Goal: Information Seeking & Learning: Understand process/instructions

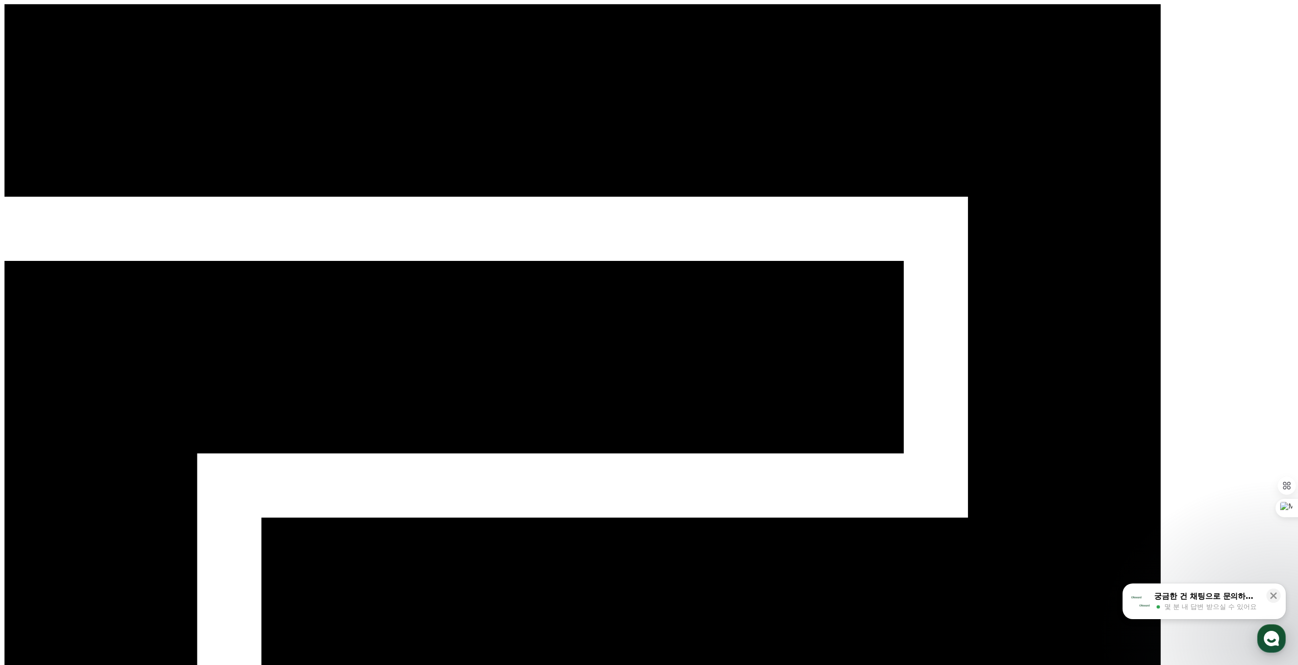
select select "**********"
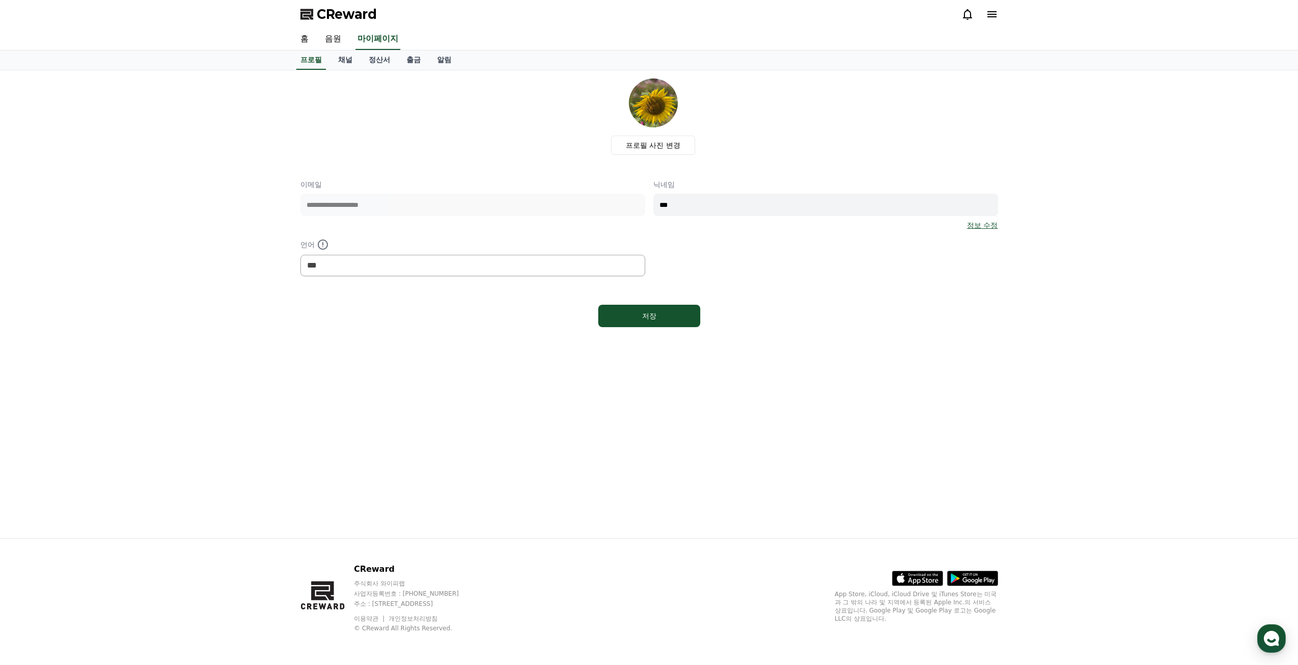
select select "**********"
click at [309, 36] on link "홈" at bounding box center [304, 39] width 24 height 21
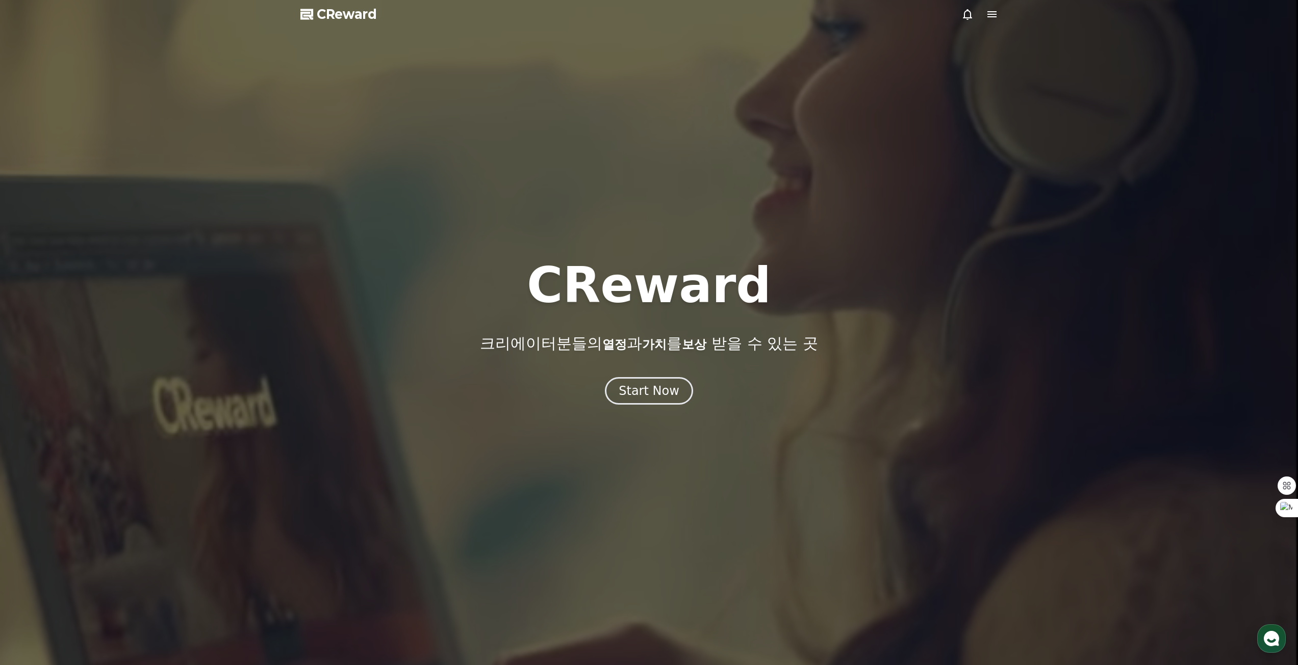
drag, startPoint x: 992, startPoint y: 23, endPoint x: 992, endPoint y: 17, distance: 6.6
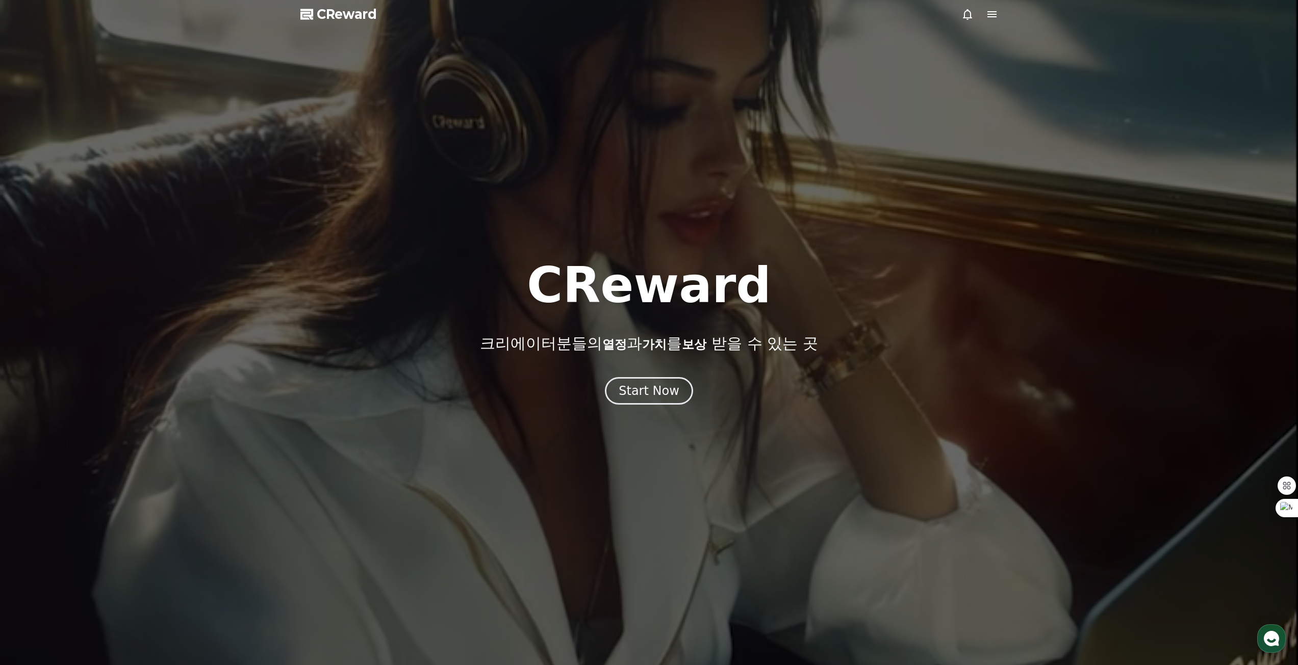
click at [992, 23] on div at bounding box center [649, 332] width 1298 height 665
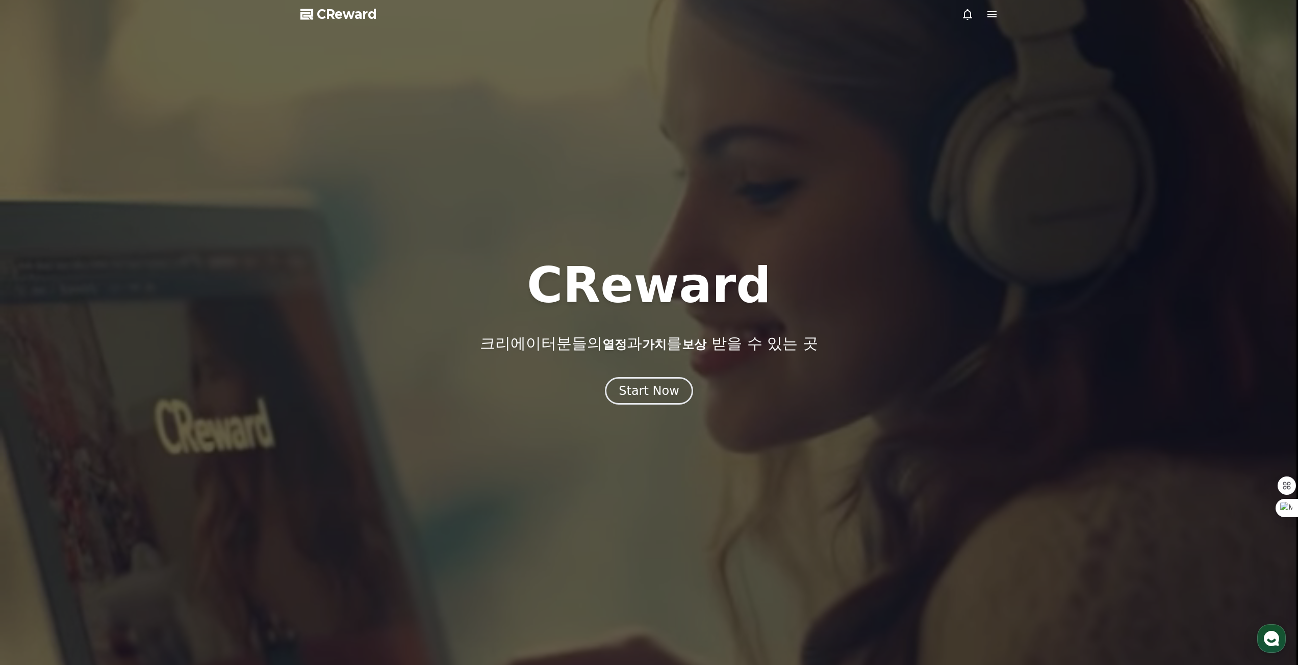
click at [992, 15] on icon at bounding box center [992, 14] width 12 height 12
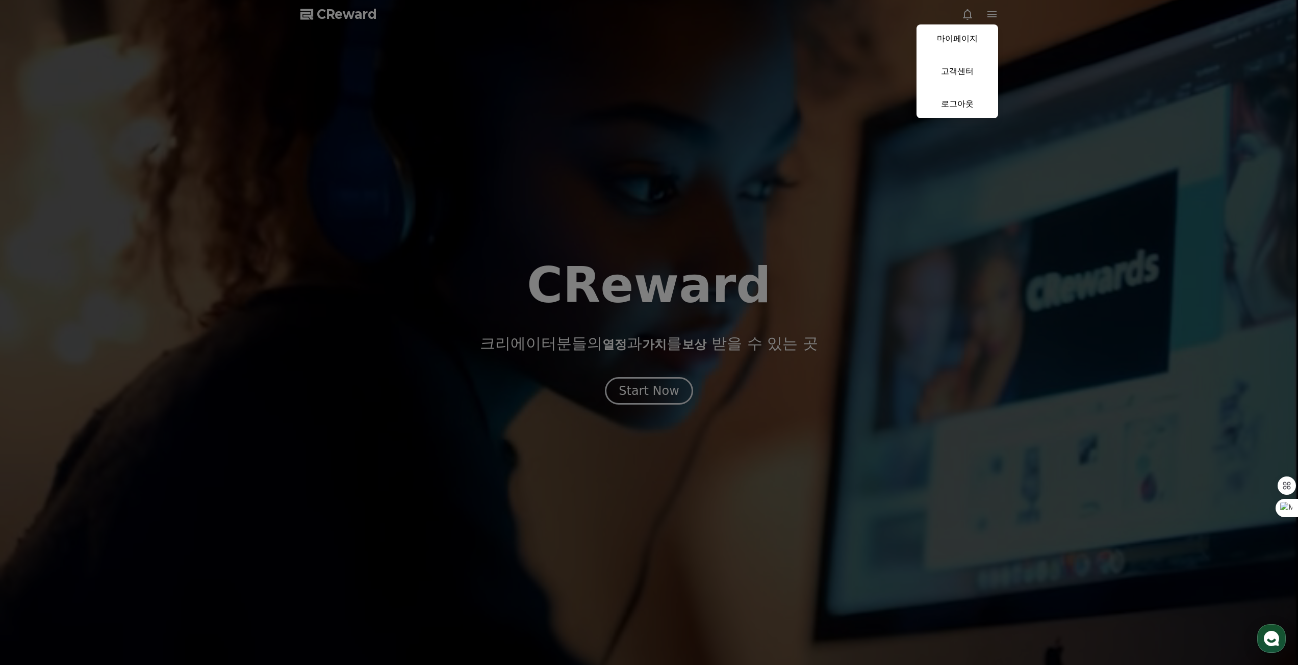
click at [968, 38] on link "마이페이지" at bounding box center [957, 38] width 82 height 29
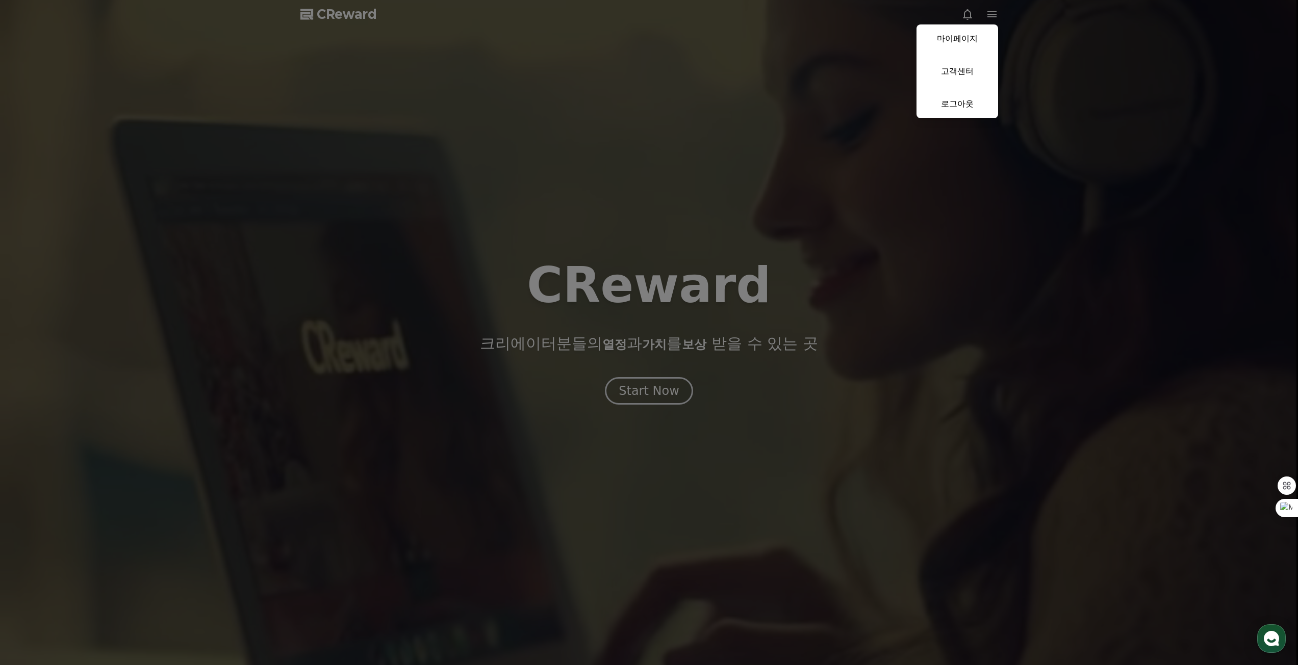
select select "**********"
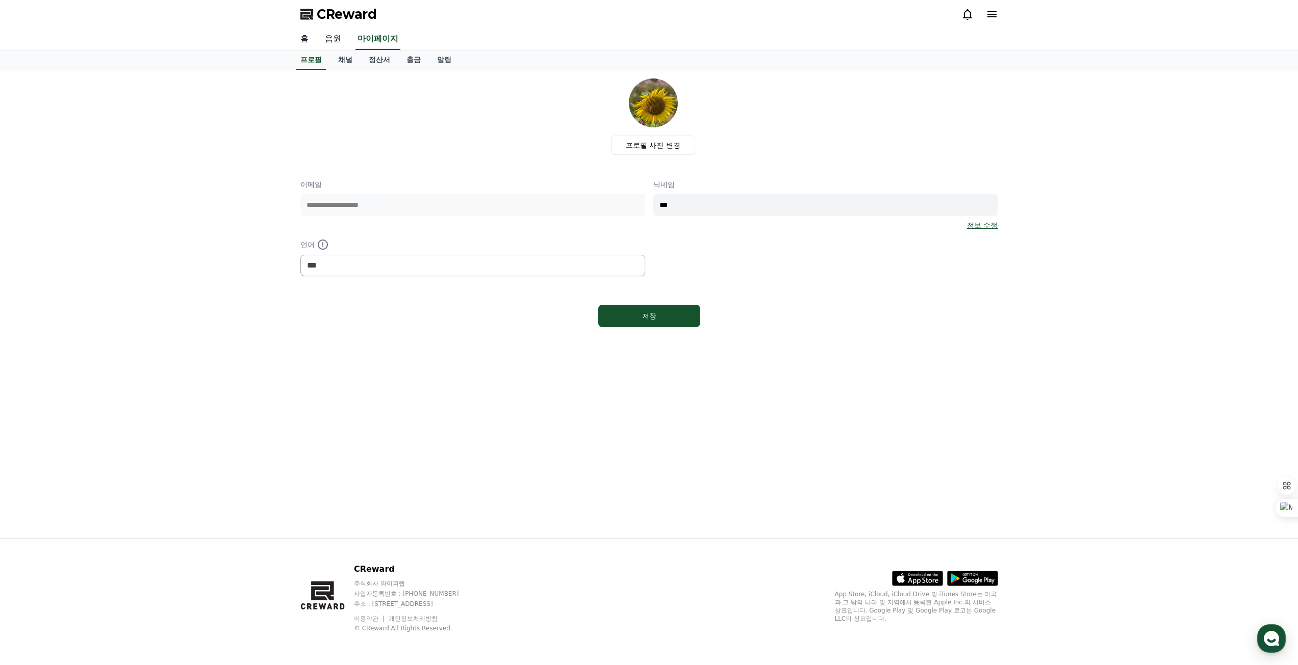
click at [303, 39] on link "홈" at bounding box center [304, 39] width 24 height 21
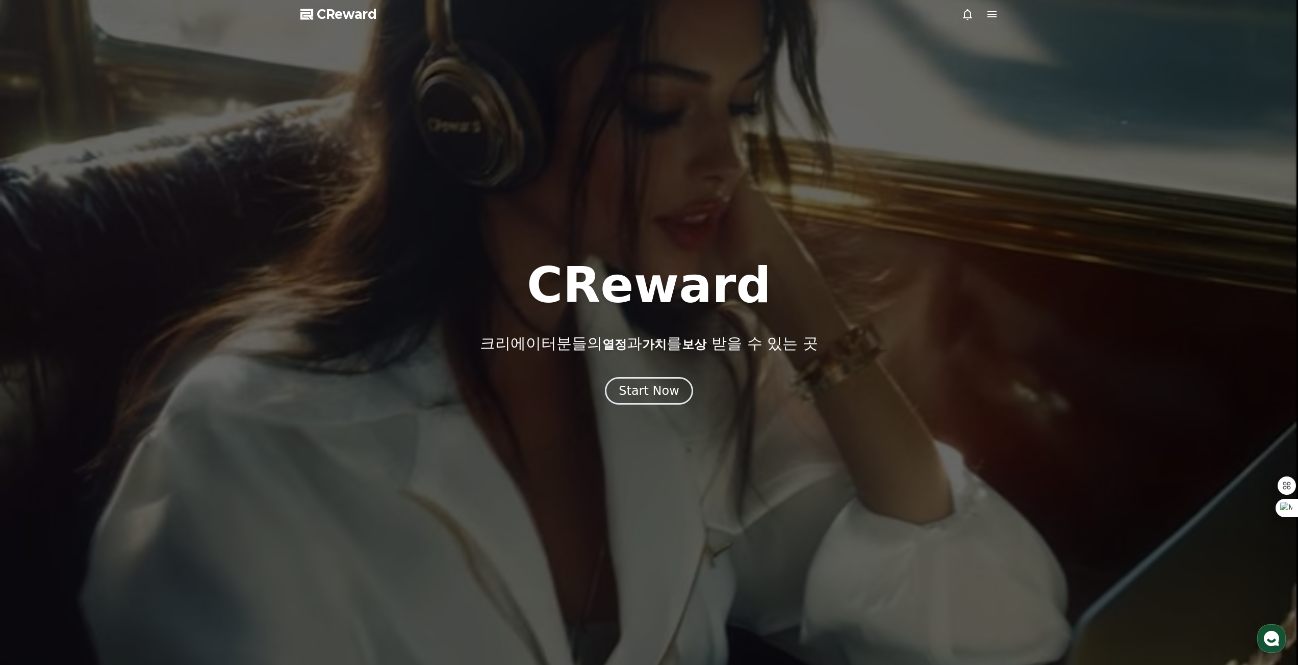
click at [326, 15] on span "CReward" at bounding box center [347, 14] width 60 height 16
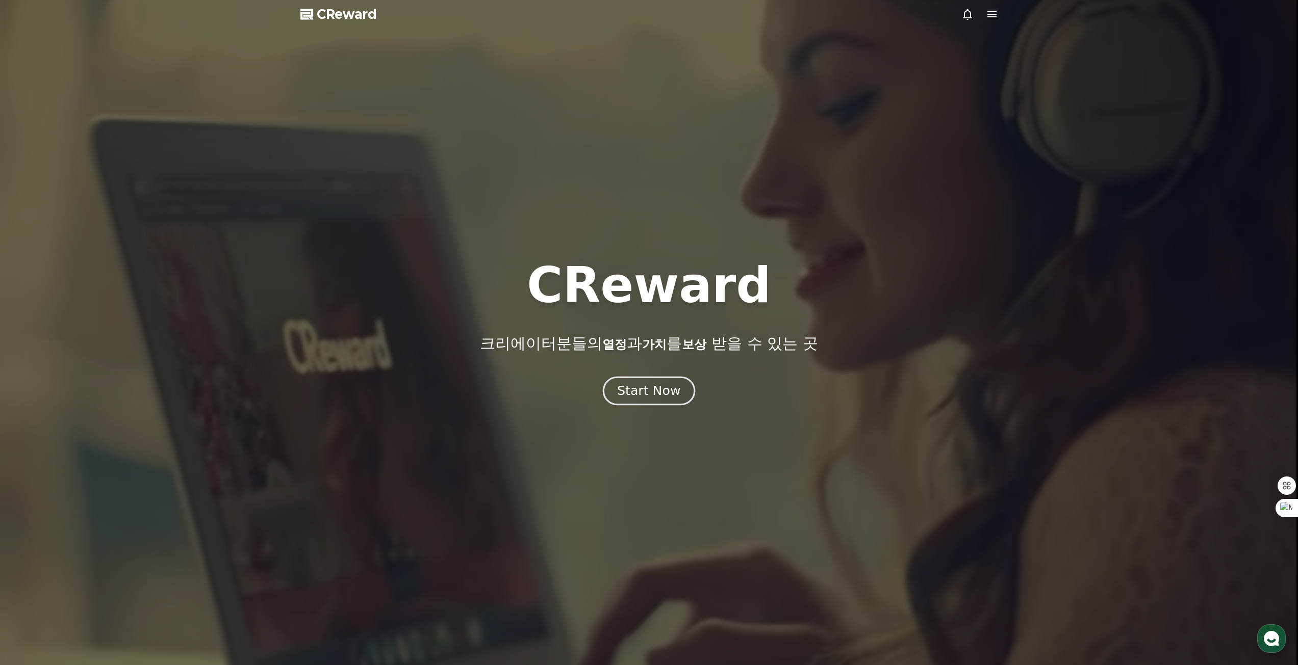
click at [638, 392] on div "Start Now" at bounding box center [648, 390] width 63 height 17
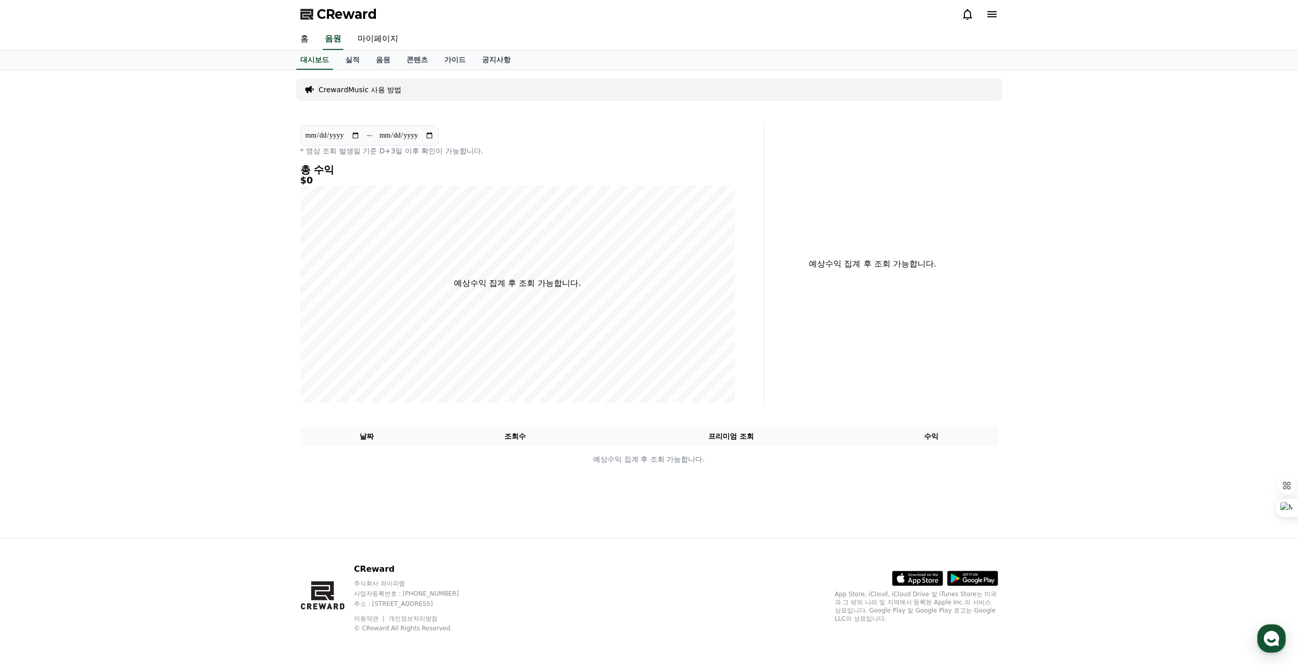
click at [391, 91] on p "CrewardMusic 사용 방법" at bounding box center [360, 90] width 83 height 10
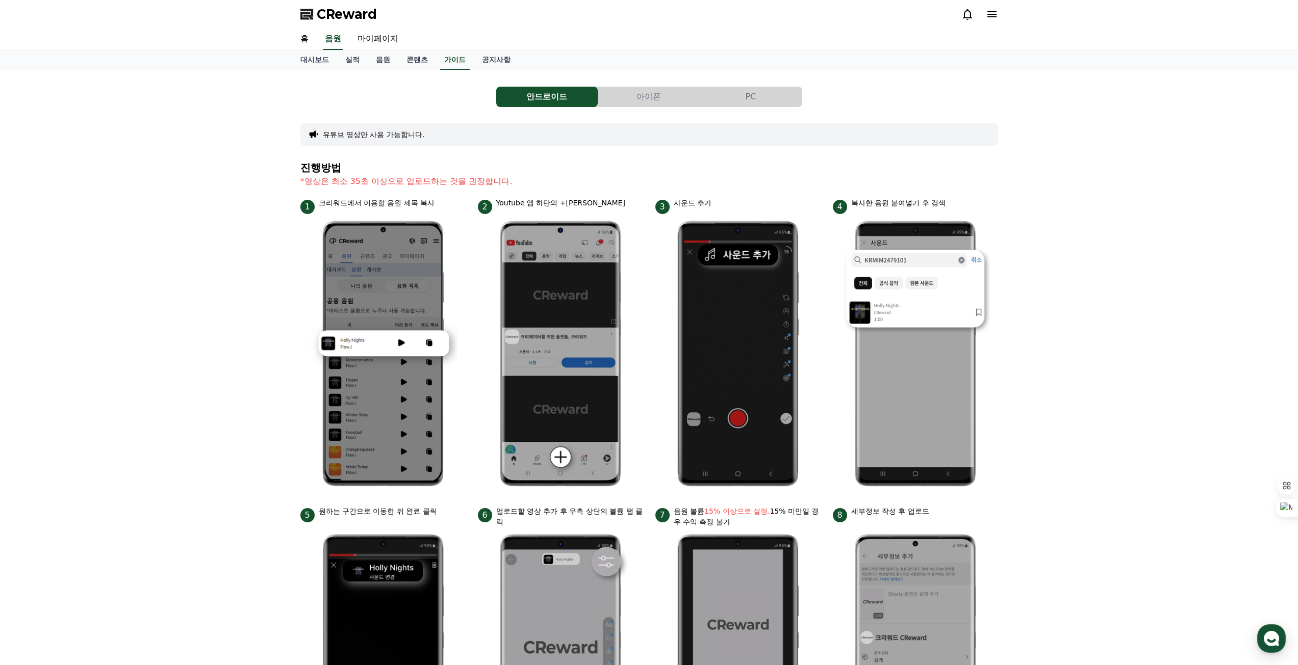
click at [747, 104] on button "PC" at bounding box center [750, 97] width 101 height 20
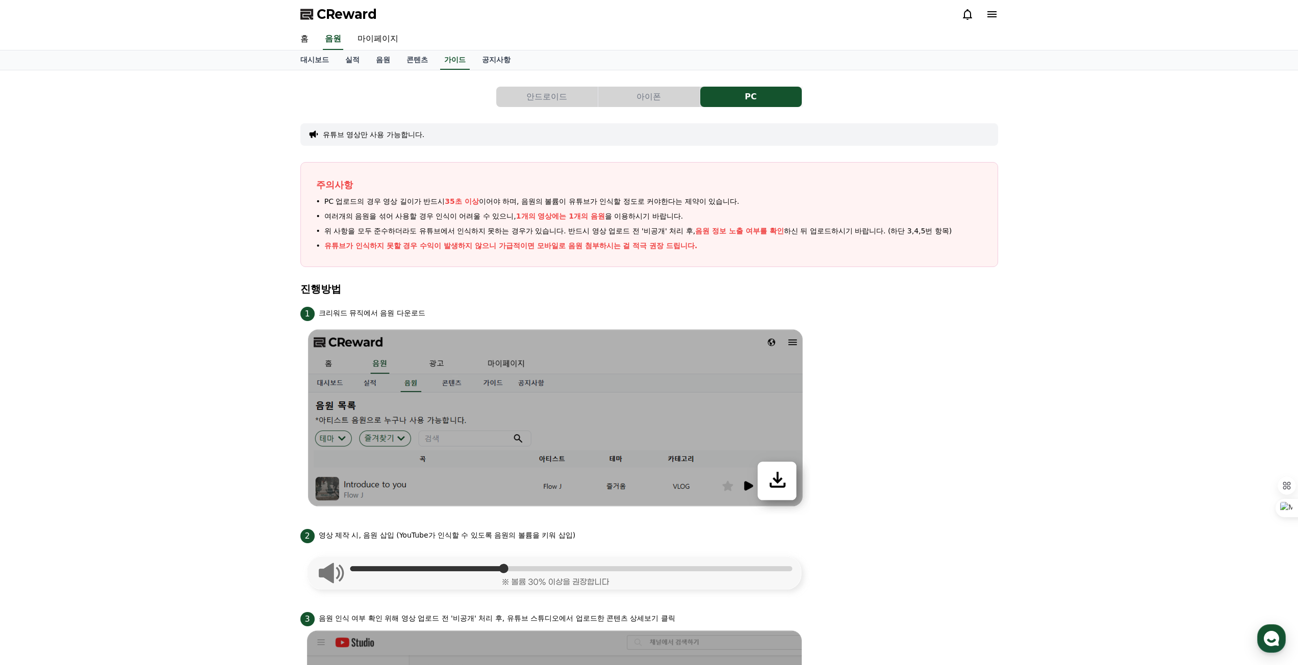
click at [908, 406] on li "1 크리워드 뮤직에서 음원 다운로드" at bounding box center [648, 410] width 697 height 210
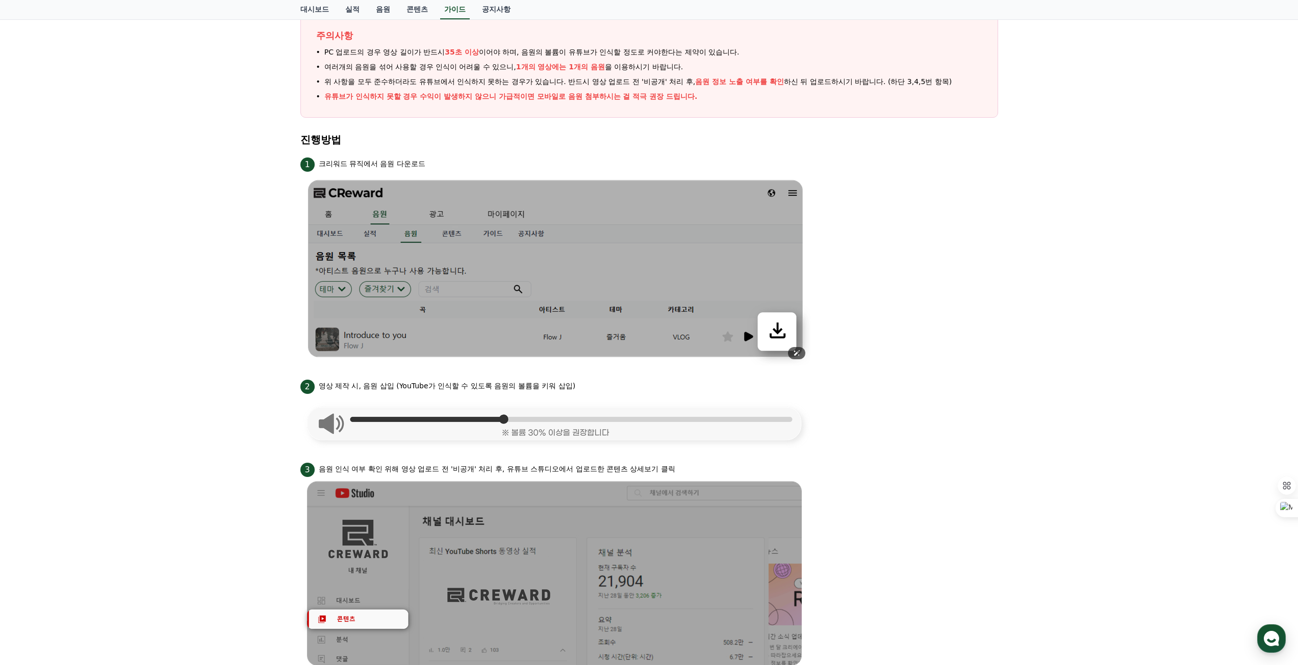
scroll to position [153, 0]
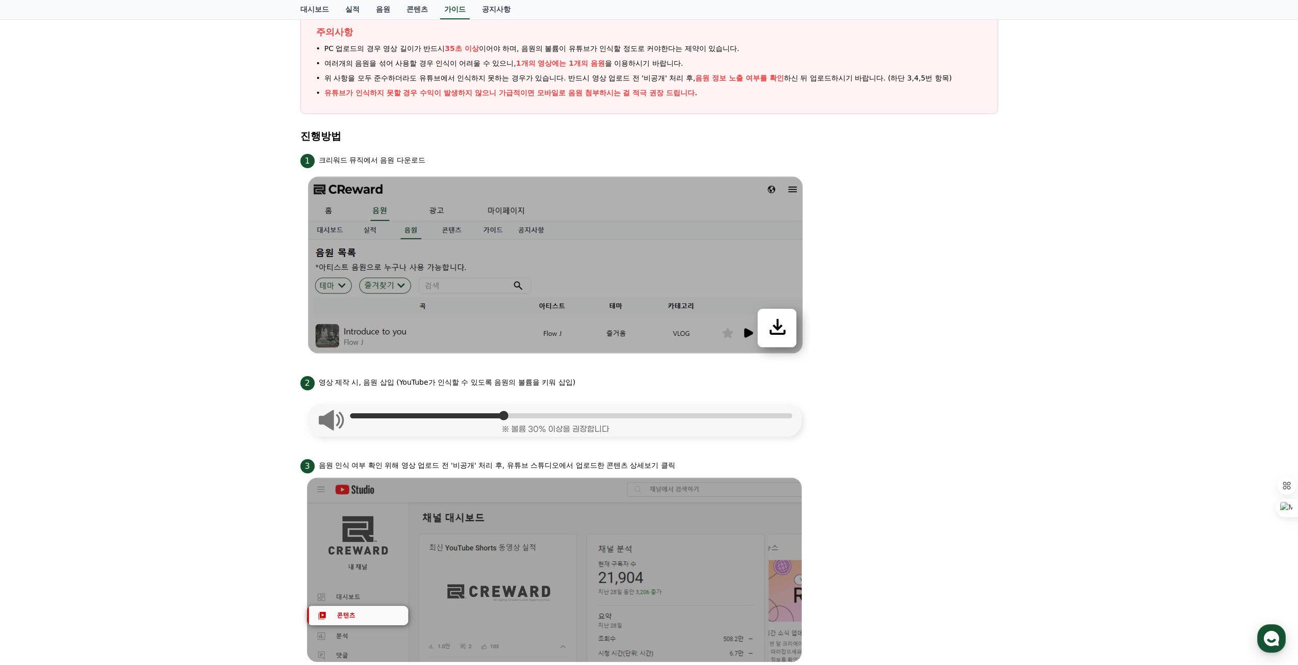
click at [846, 385] on div "2 영상 제작 시, 음원 삽입 (YouTube가 인식할 수 있도록 음원의 볼륨을 키워 삽입)" at bounding box center [648, 382] width 697 height 16
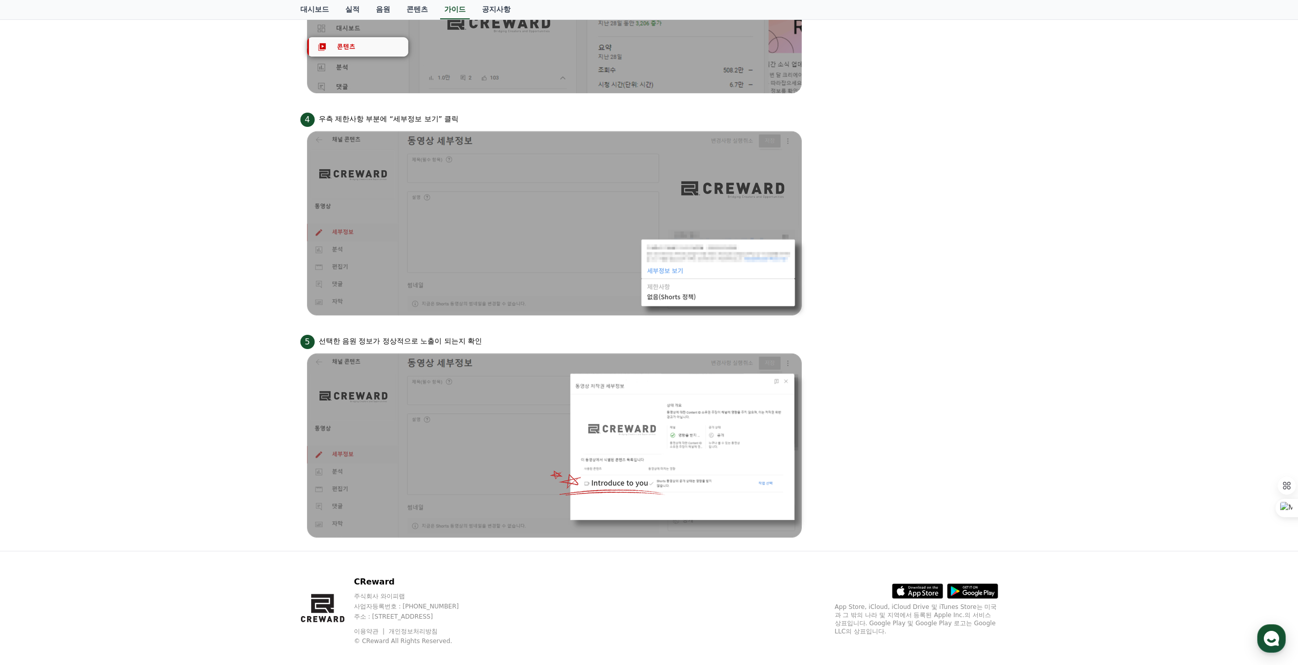
scroll to position [735, 0]
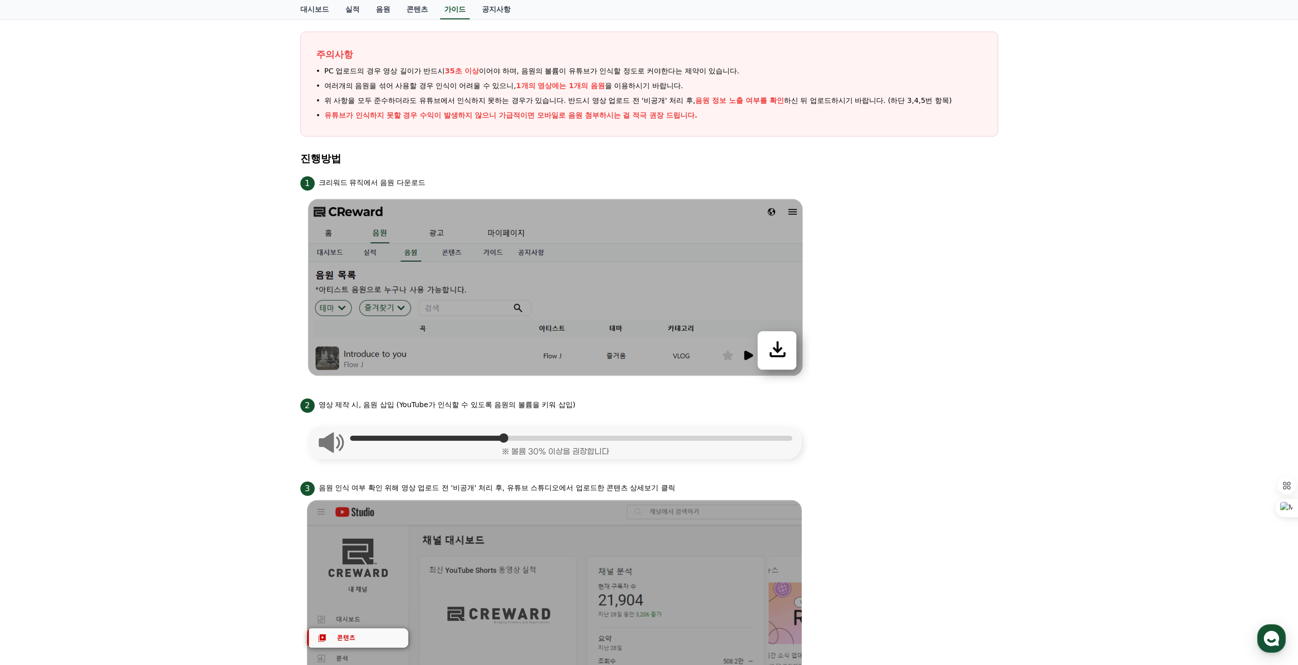
scroll to position [123, 0]
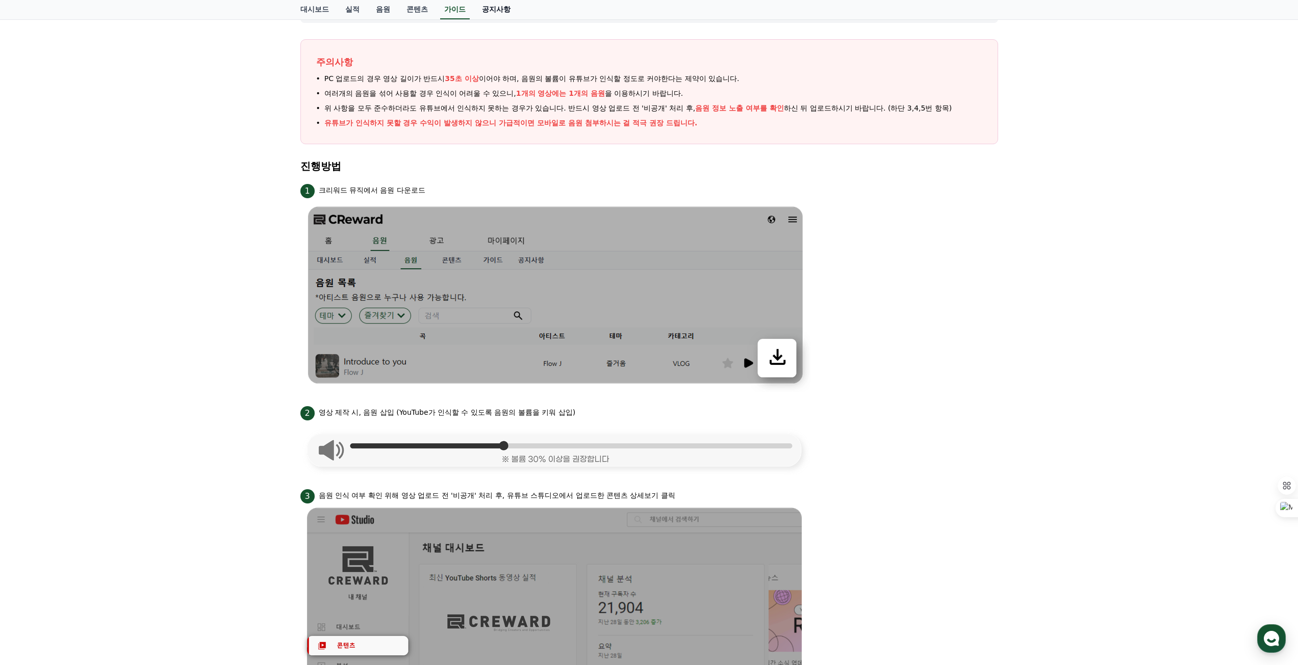
click at [492, 8] on link "공지사항" at bounding box center [496, 9] width 45 height 19
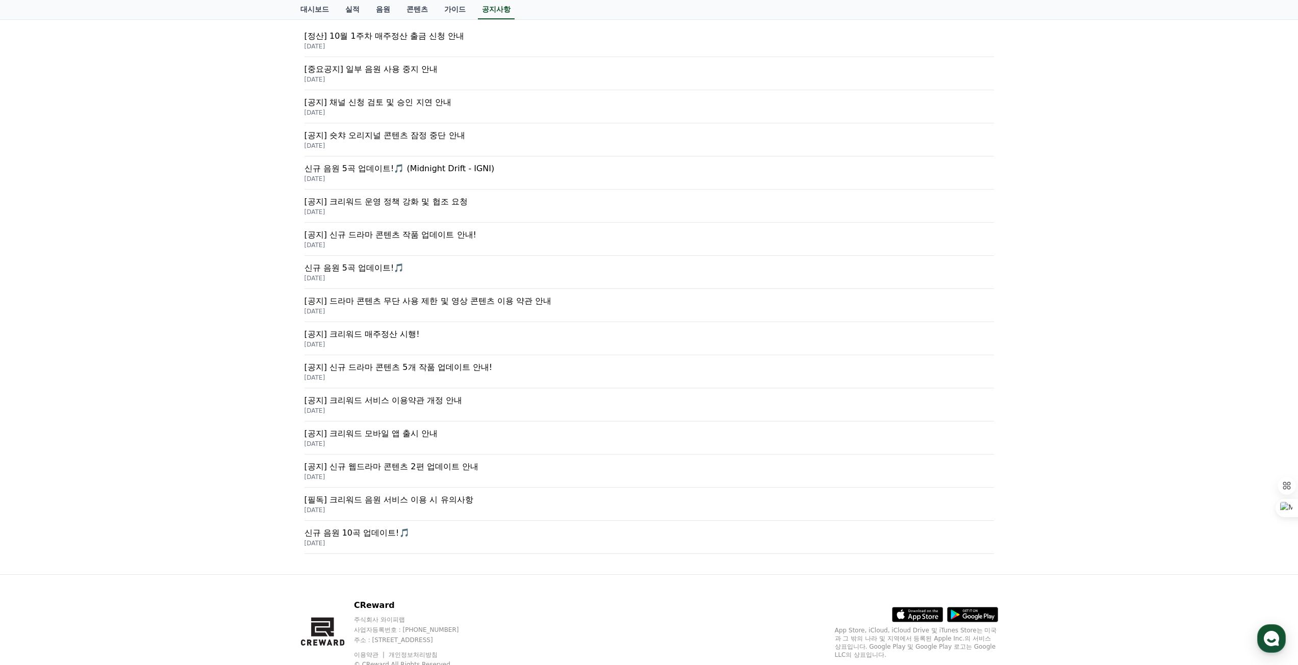
scroll to position [204, 0]
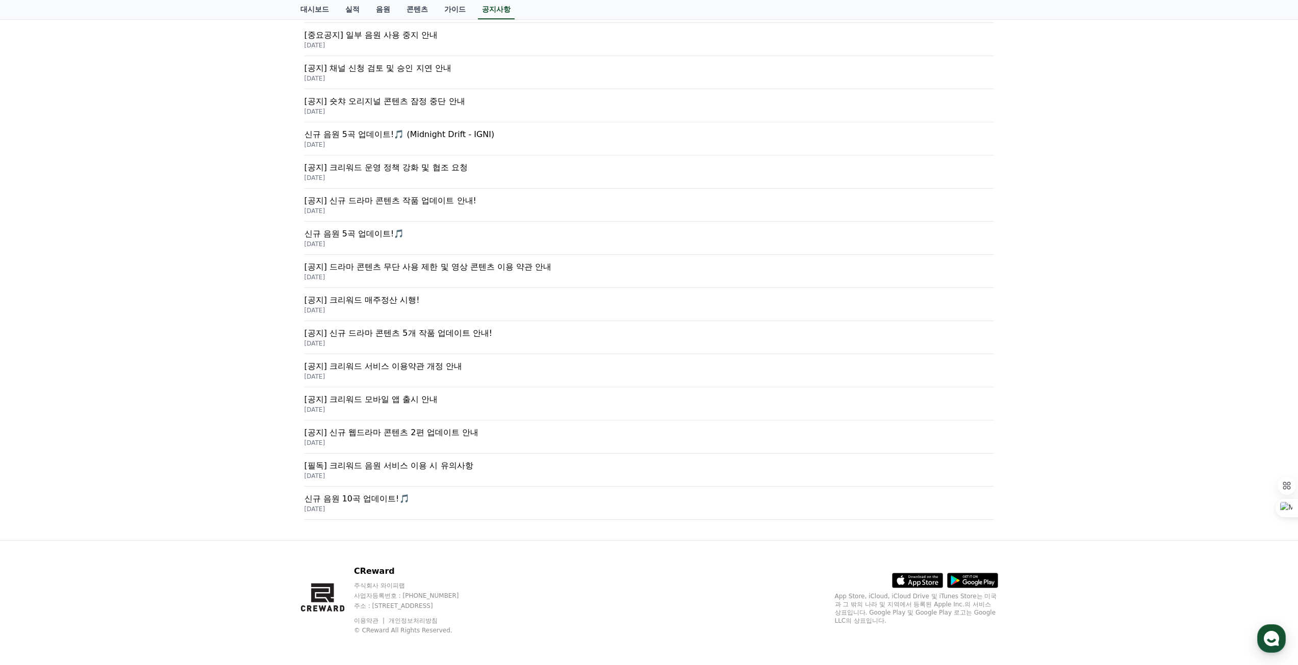
click at [424, 367] on p "[공지] 크리워드 서비스 이용약관 개정 안내" at bounding box center [648, 366] width 689 height 12
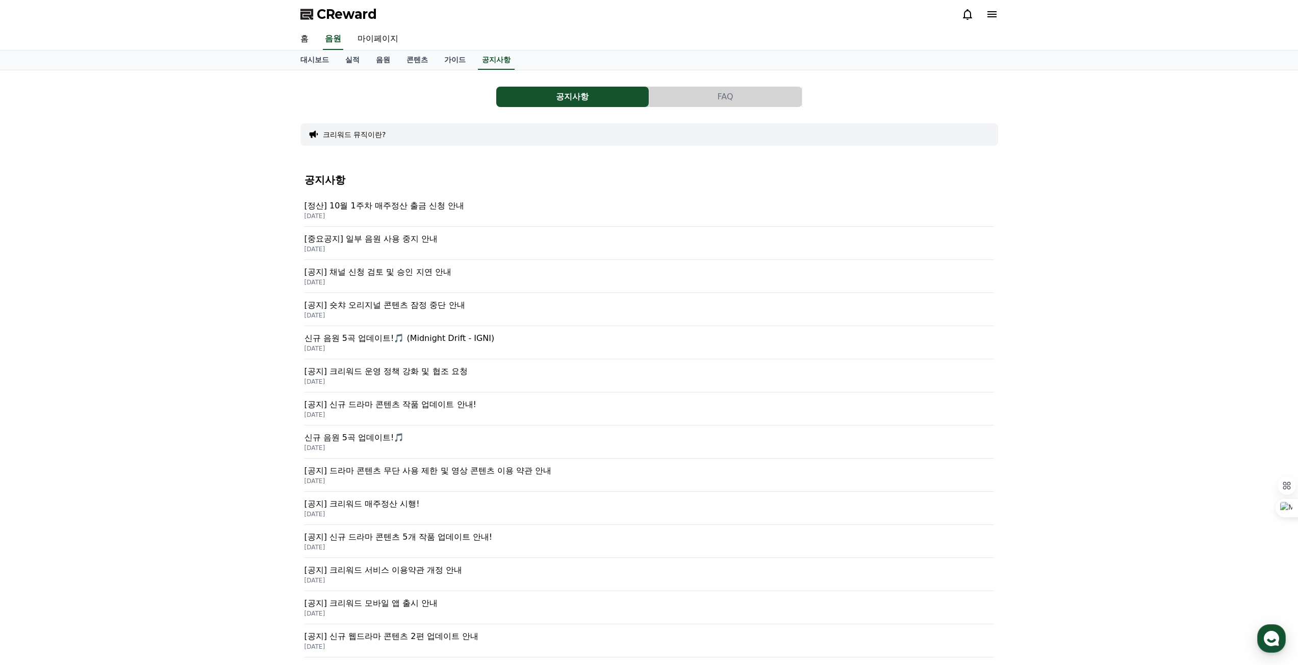
click at [355, 139] on button "크리워드 뮤직이란?" at bounding box center [354, 135] width 63 height 10
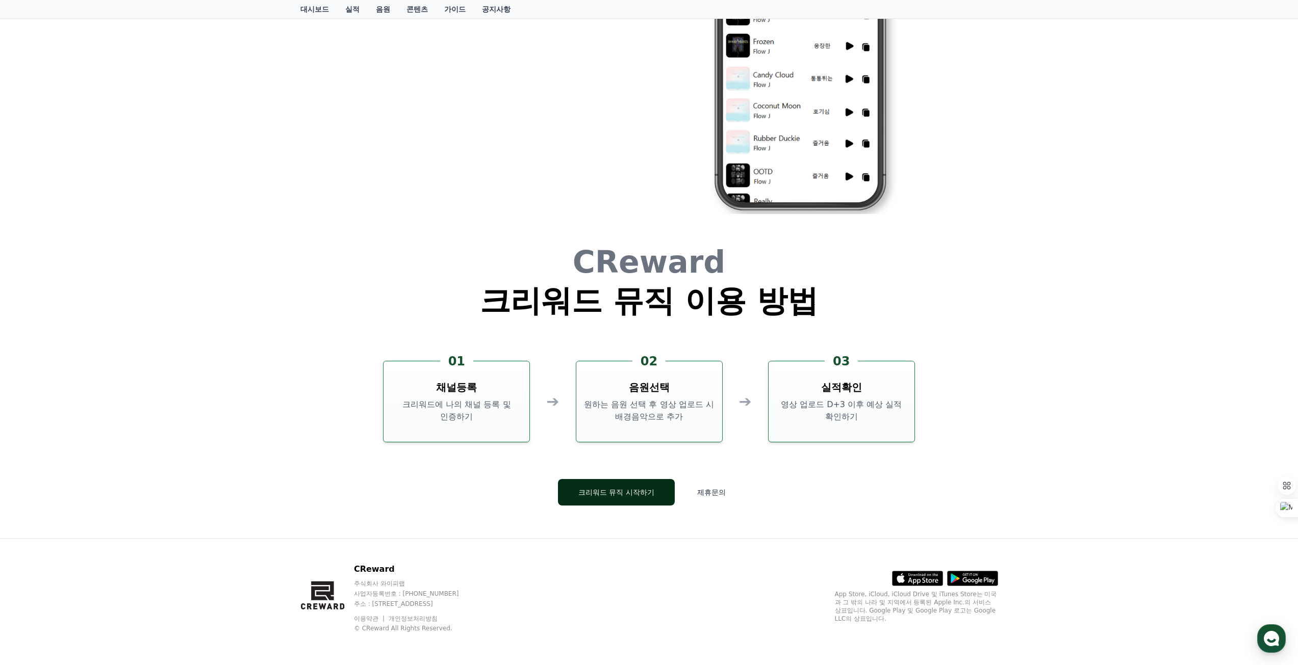
click at [615, 497] on button "크리워드 뮤직 시작하기" at bounding box center [616, 492] width 117 height 27
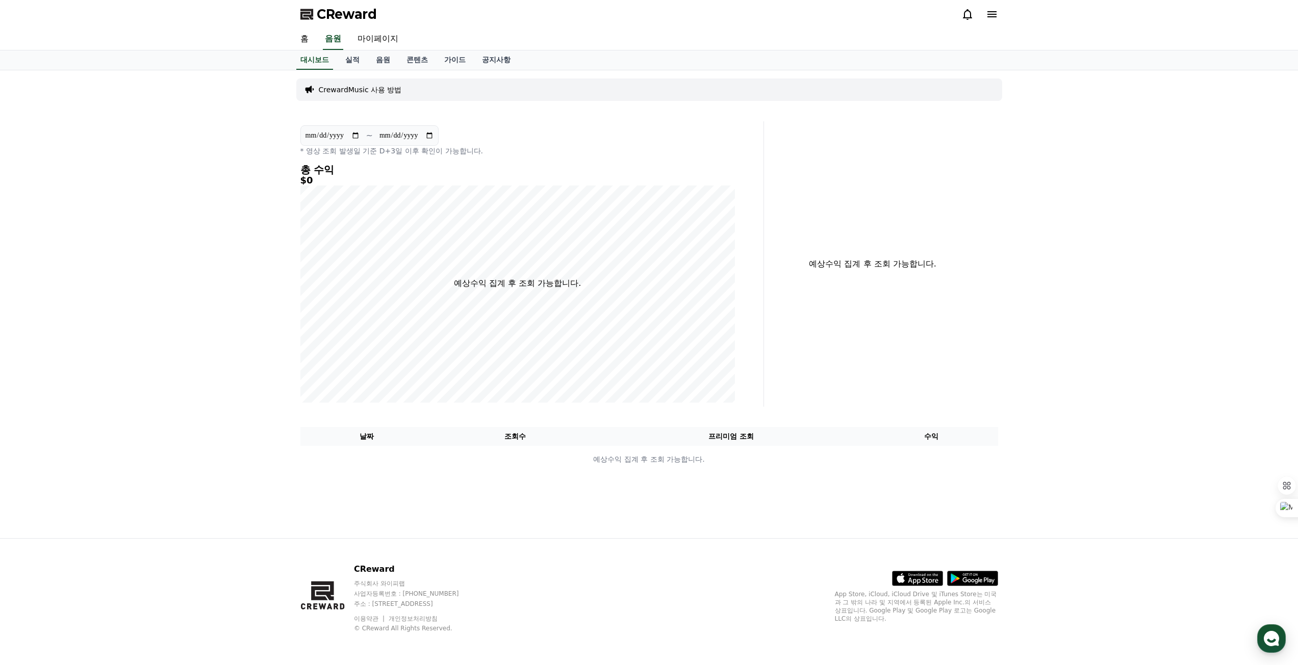
click at [987, 13] on icon at bounding box center [992, 14] width 12 height 12
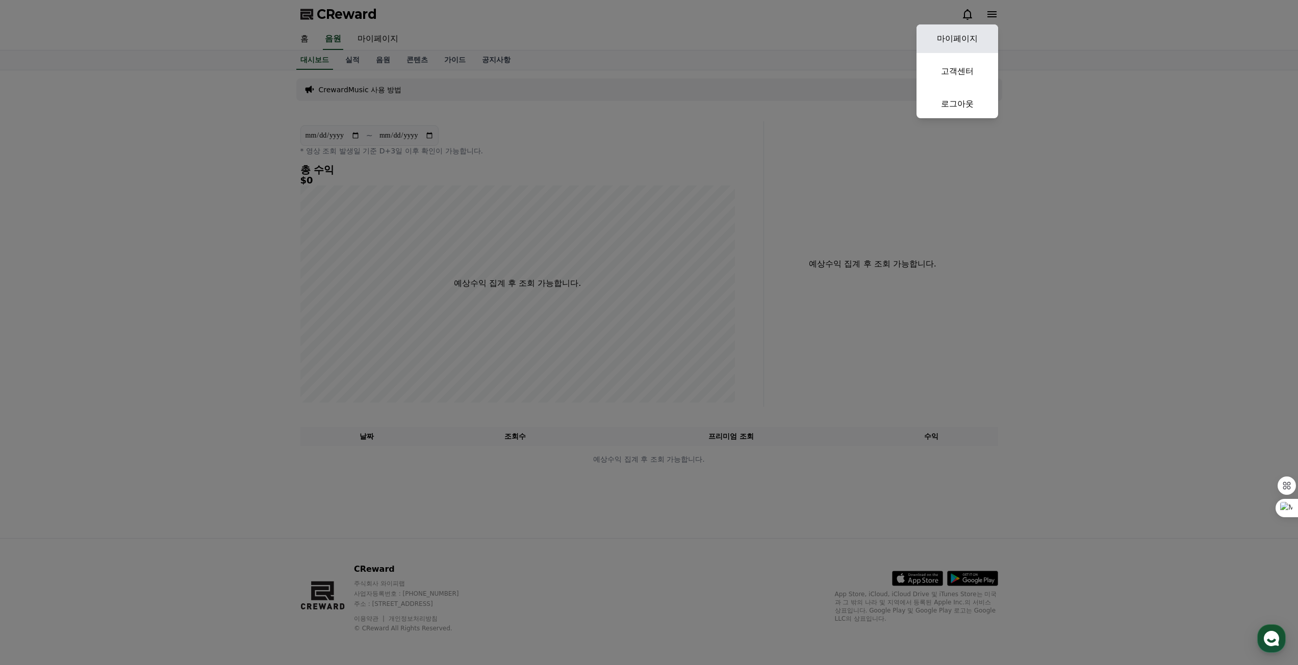
click at [971, 35] on link "마이페이지" at bounding box center [957, 38] width 82 height 29
select select "**********"
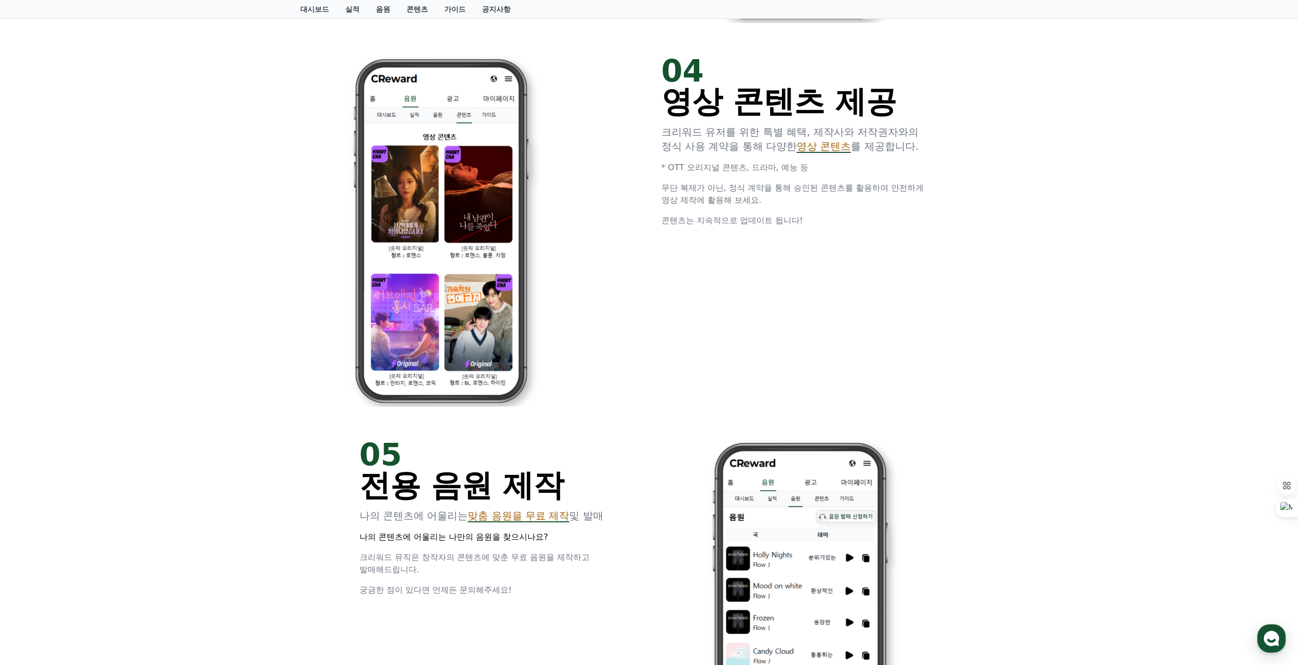
scroll to position [1792, 0]
